Goal: Task Accomplishment & Management: Manage account settings

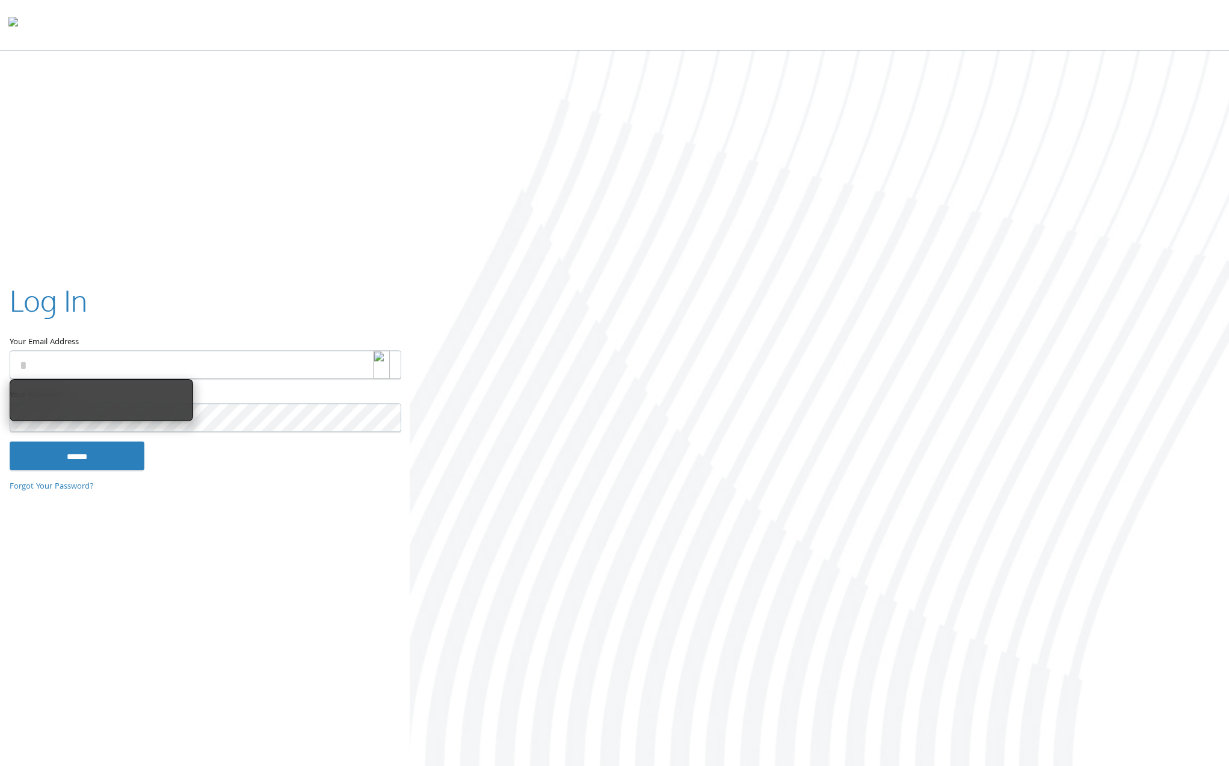
click at [386, 361] on img at bounding box center [381, 364] width 17 height 28
click at [381, 366] on img at bounding box center [381, 364] width 17 height 28
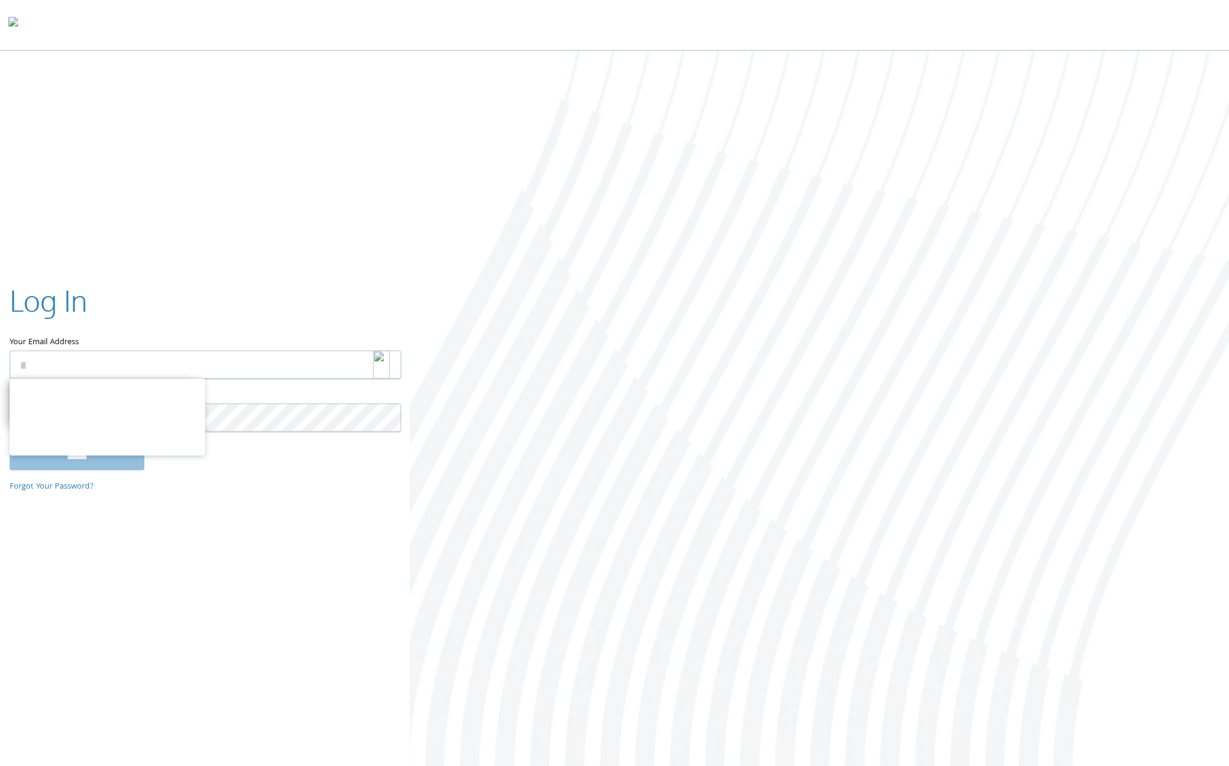
type input "**********"
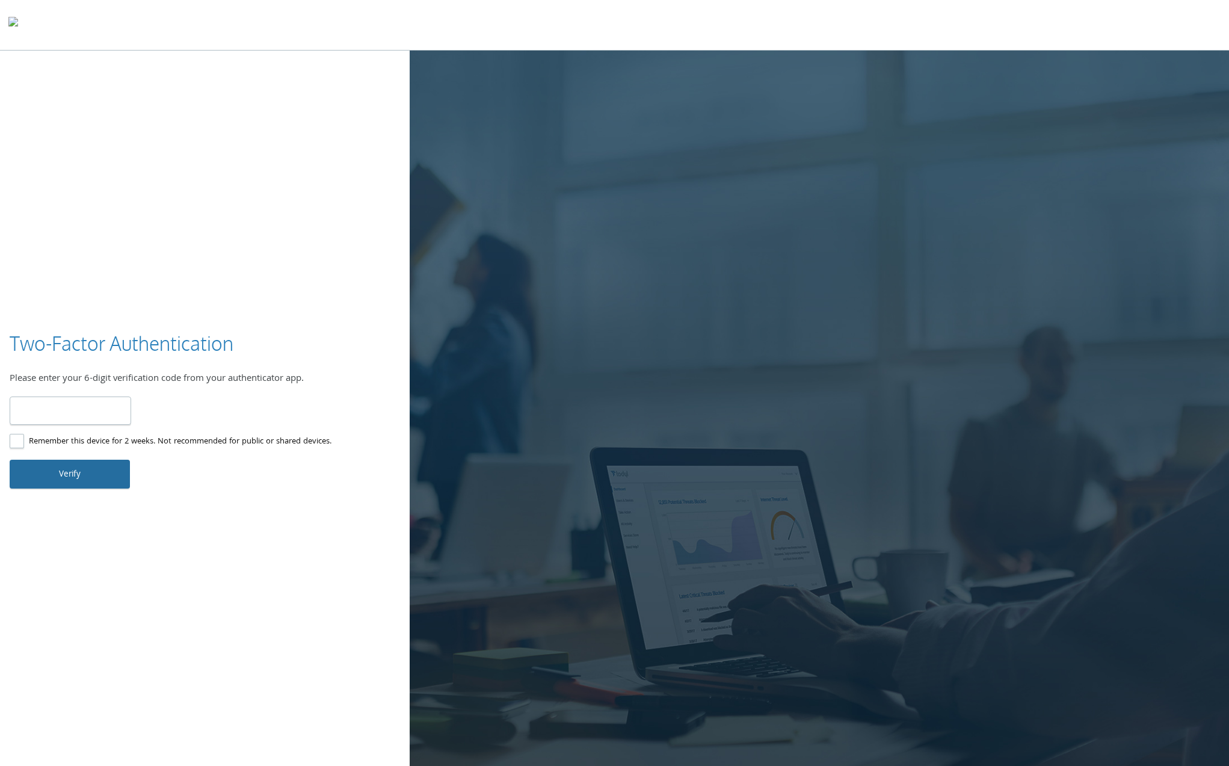
click at [73, 470] on button "Verify" at bounding box center [70, 474] width 120 height 29
